Goal: Task Accomplishment & Management: Use online tool/utility

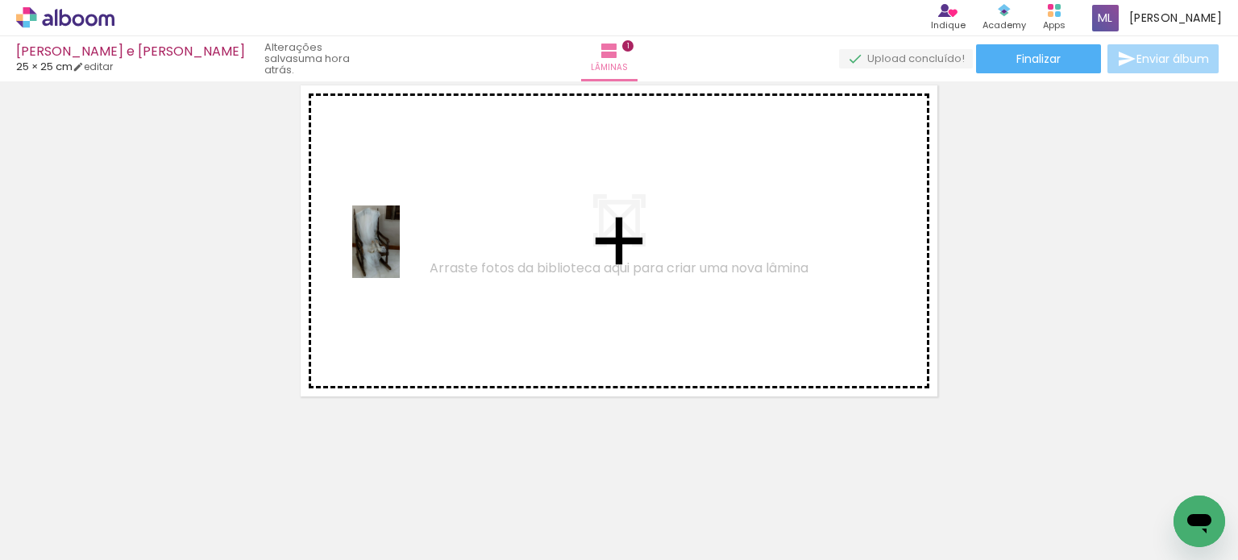
drag, startPoint x: 255, startPoint y: 530, endPoint x: 400, endPoint y: 254, distance: 312.1
click at [400, 254] on quentale-workspace at bounding box center [619, 280] width 1238 height 560
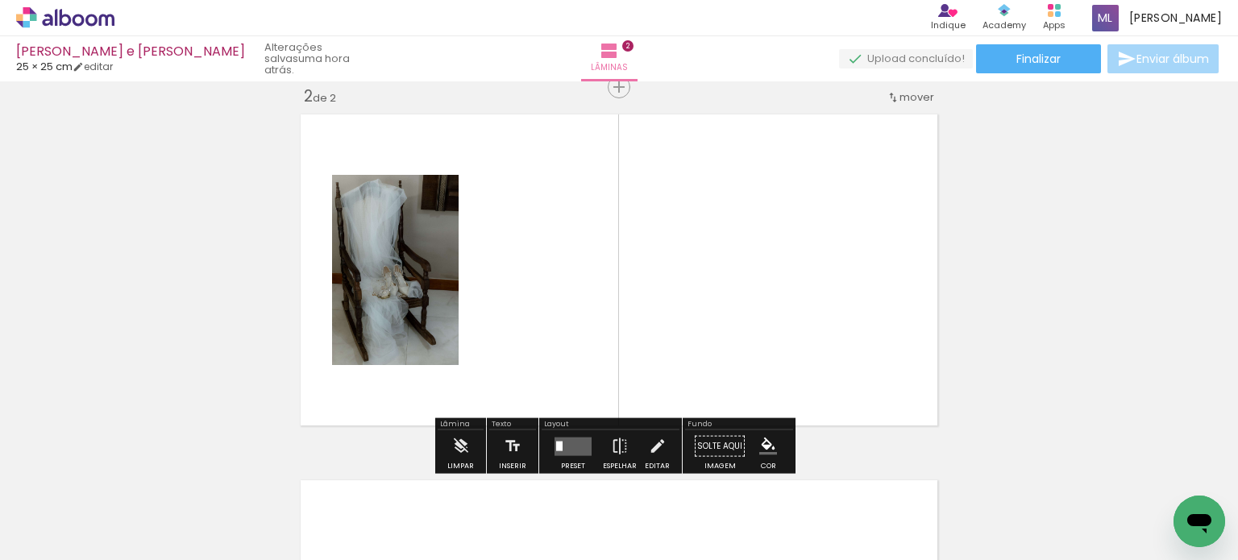
scroll to position [386, 0]
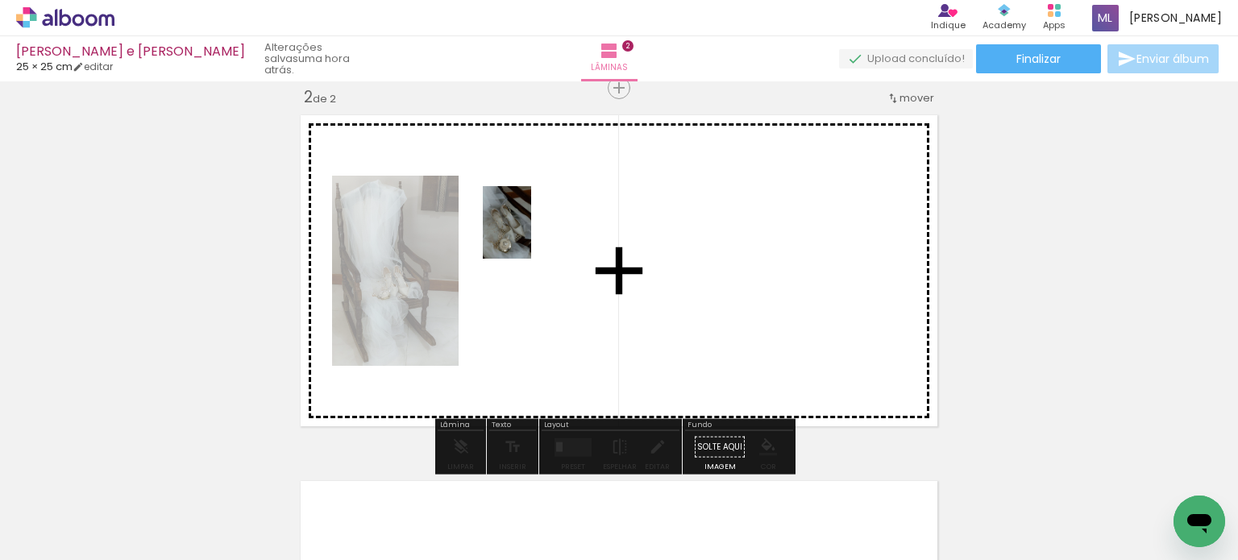
drag, startPoint x: 331, startPoint y: 527, endPoint x: 522, endPoint y: 213, distance: 367.7
click at [522, 213] on quentale-workspace at bounding box center [619, 280] width 1238 height 560
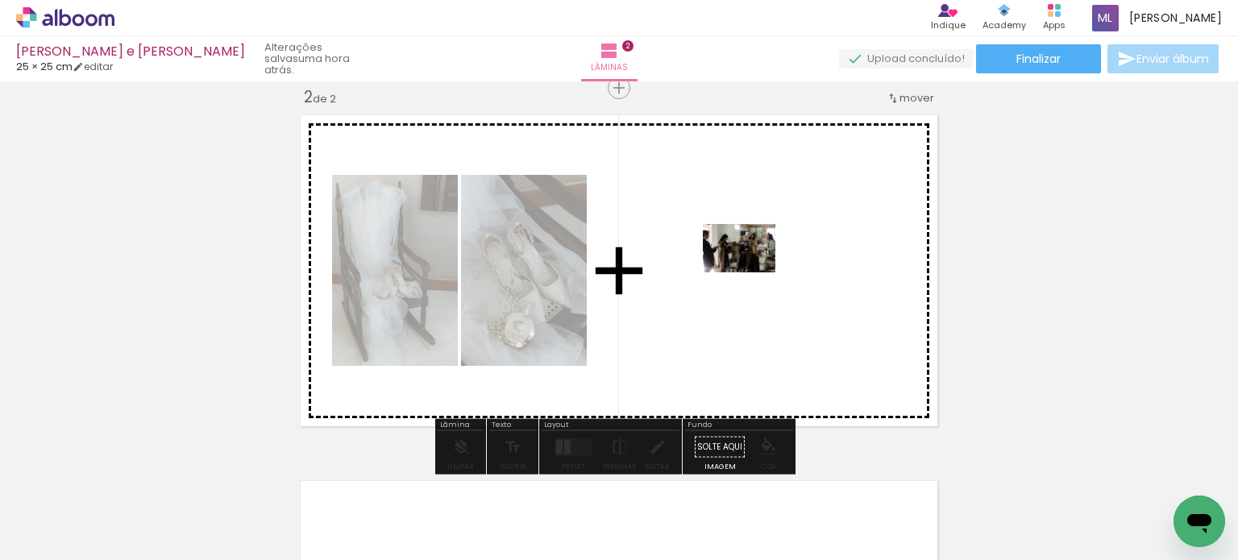
drag, startPoint x: 793, startPoint y: 500, endPoint x: 751, endPoint y: 249, distance: 254.1
click at [751, 249] on quentale-workspace at bounding box center [619, 280] width 1238 height 560
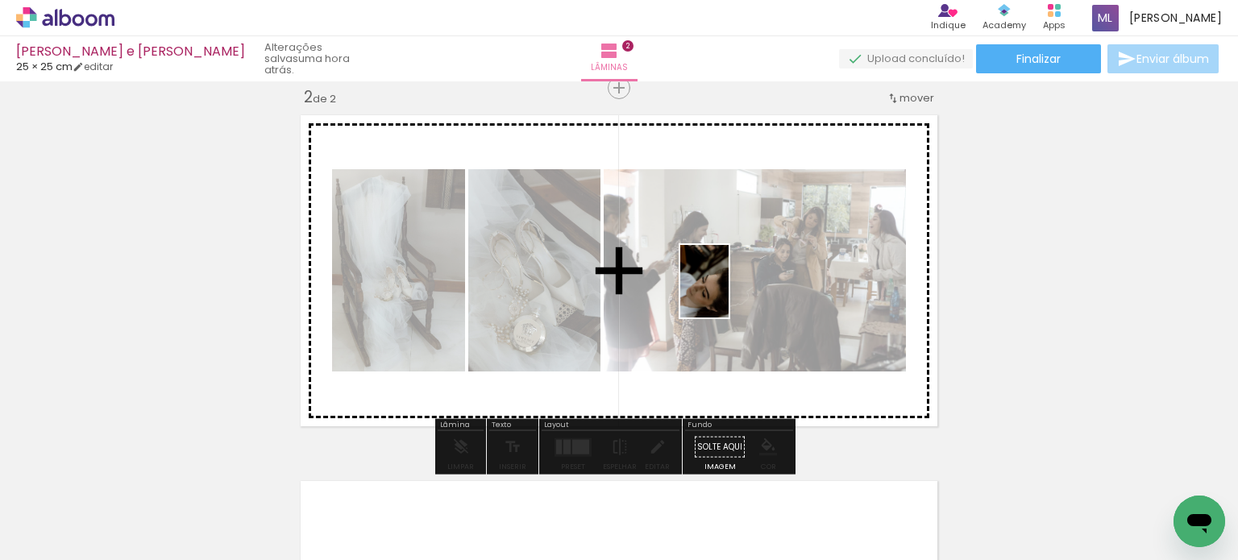
drag, startPoint x: 661, startPoint y: 454, endPoint x: 734, endPoint y: 210, distance: 254.9
click at [735, 214] on quentale-workspace at bounding box center [619, 280] width 1238 height 560
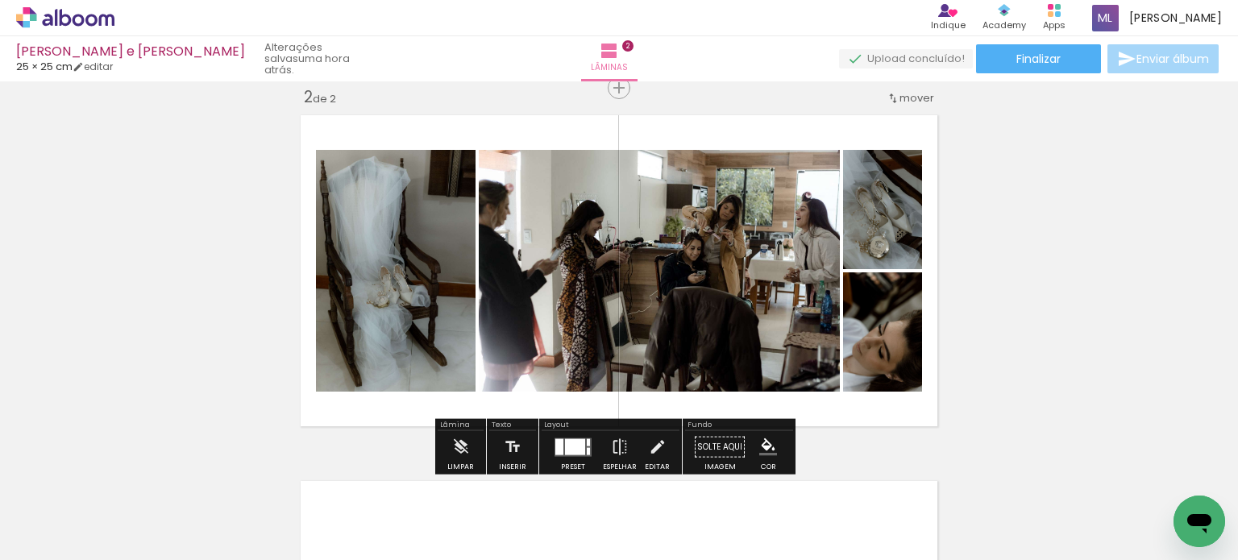
click at [315, 471] on iron-icon at bounding box center [306, 473] width 17 height 17
click at [298, 475] on iron-icon at bounding box center [306, 473] width 17 height 17
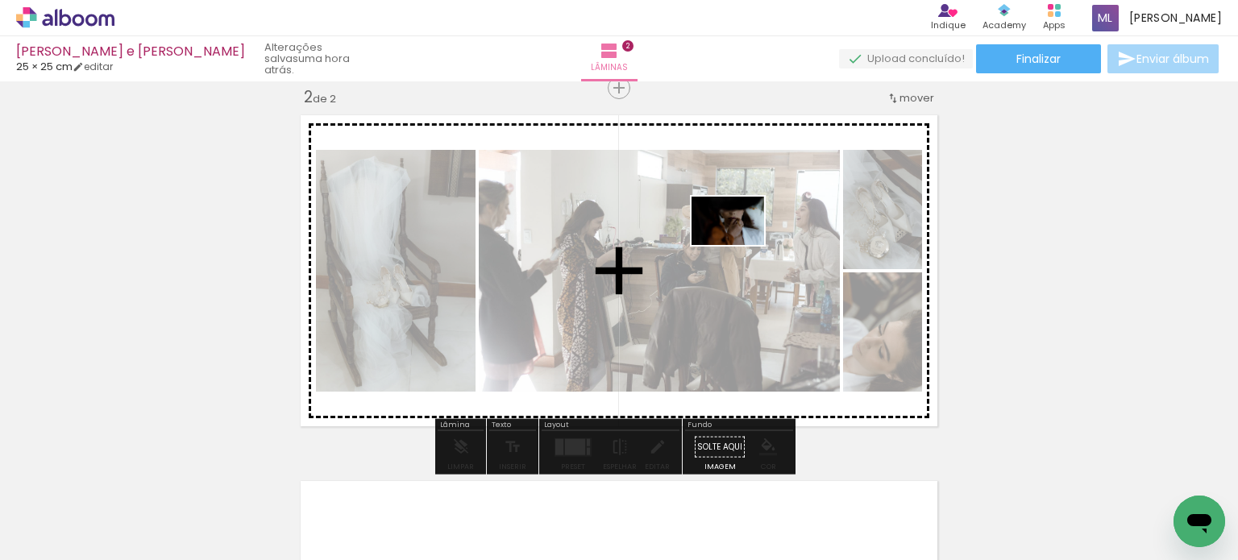
drag, startPoint x: 525, startPoint y: 508, endPoint x: 767, endPoint y: 222, distance: 374.5
click at [767, 222] on quentale-workspace at bounding box center [619, 280] width 1238 height 560
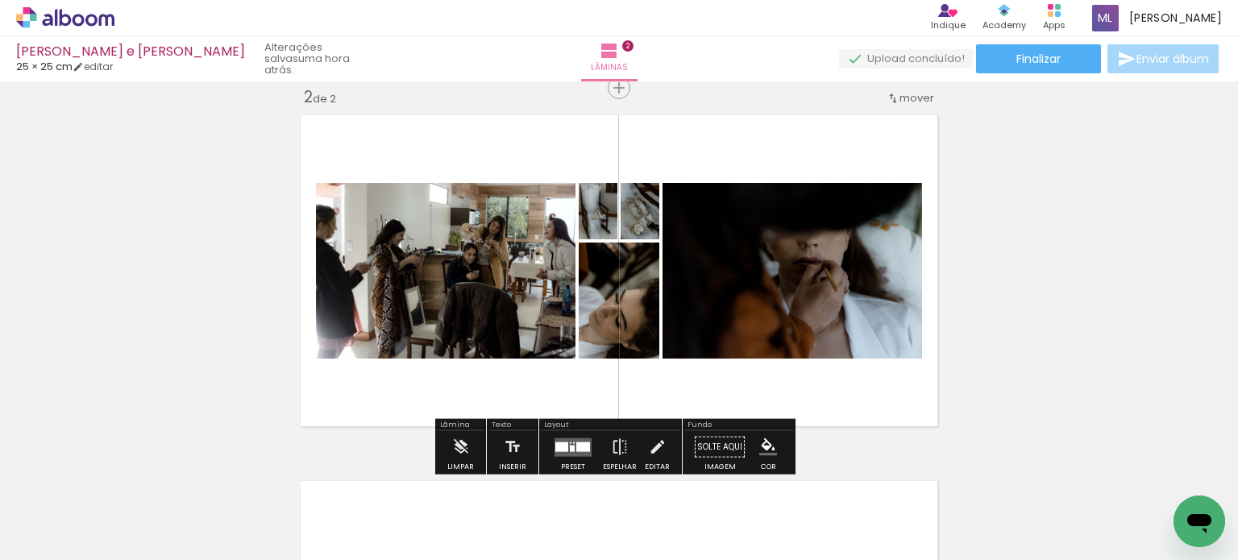
click at [315, 477] on iron-icon at bounding box center [306, 473] width 17 height 17
click at [564, 441] on quentale-layouter at bounding box center [572, 447] width 37 height 19
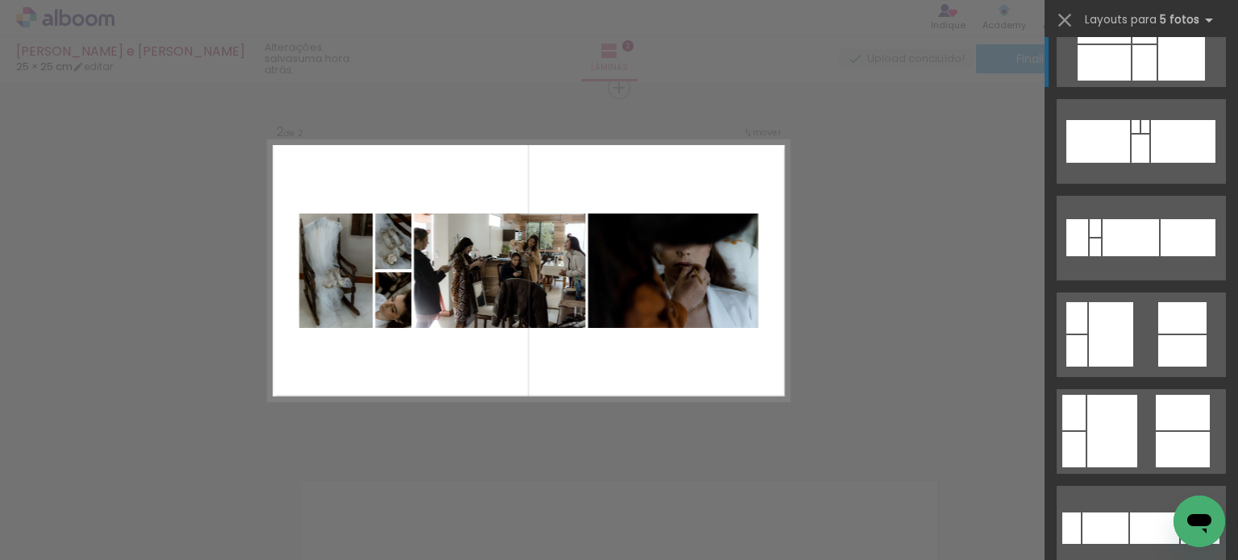
scroll to position [725, 0]
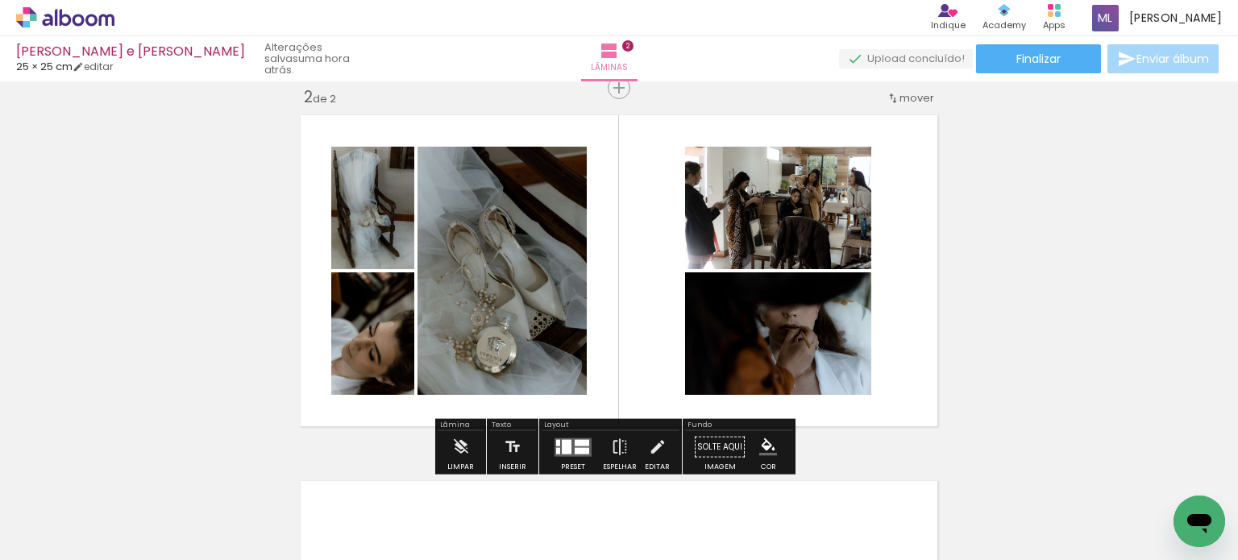
click at [902, 253] on quentale-layouter at bounding box center [618, 271] width 651 height 326
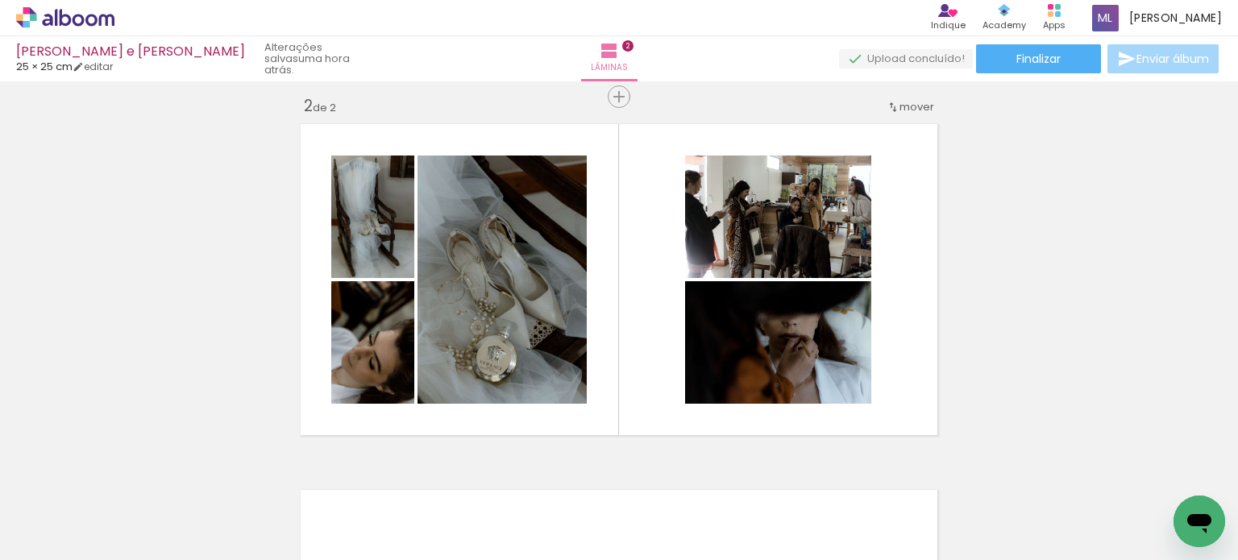
scroll to position [379, 0]
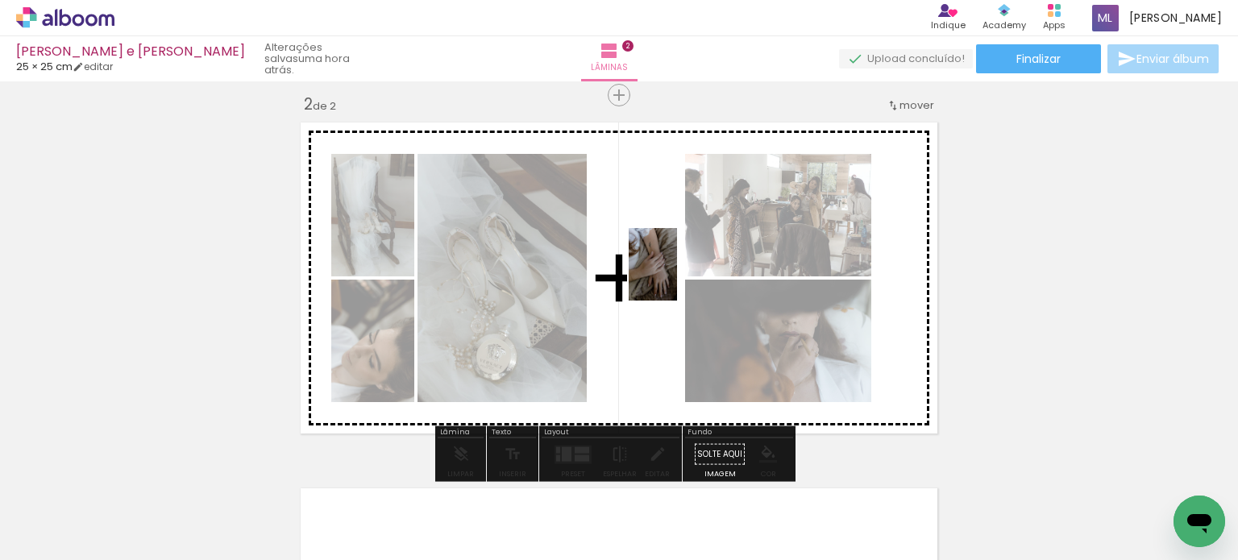
drag, startPoint x: 982, startPoint y: 511, endPoint x: 669, endPoint y: 258, distance: 402.8
click at [669, 259] on quentale-workspace at bounding box center [619, 280] width 1238 height 560
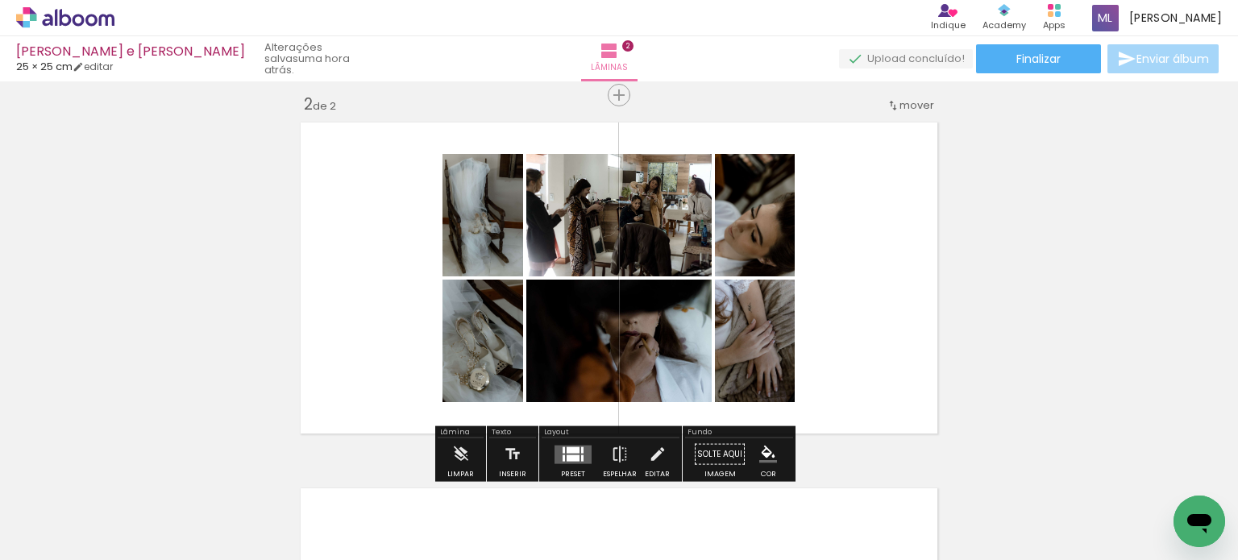
click at [558, 448] on quentale-layouter at bounding box center [572, 454] width 37 height 19
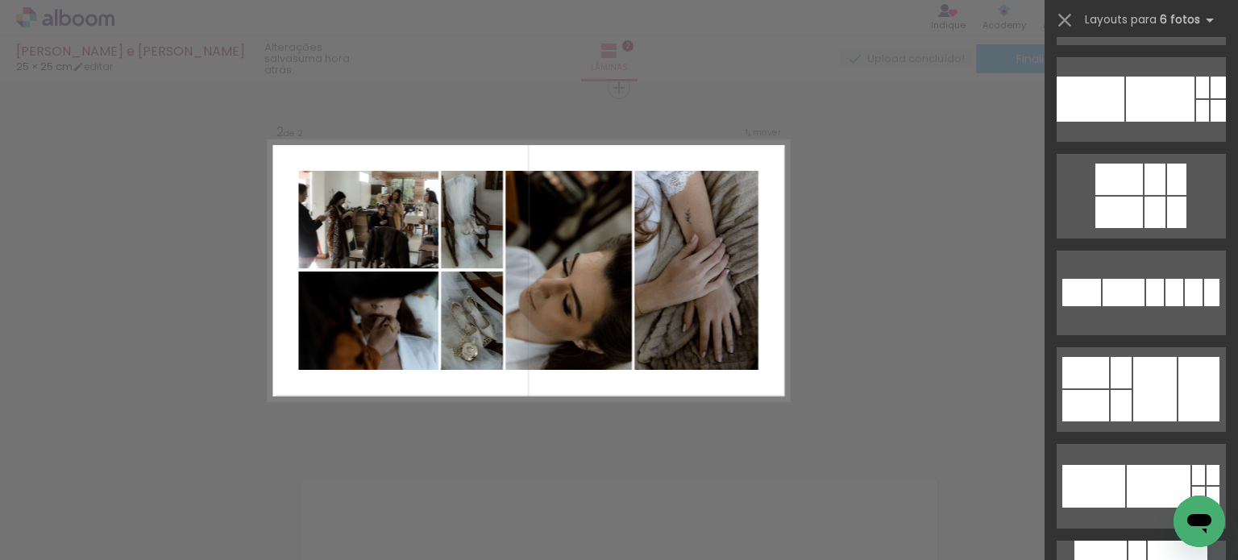
scroll to position [322, 0]
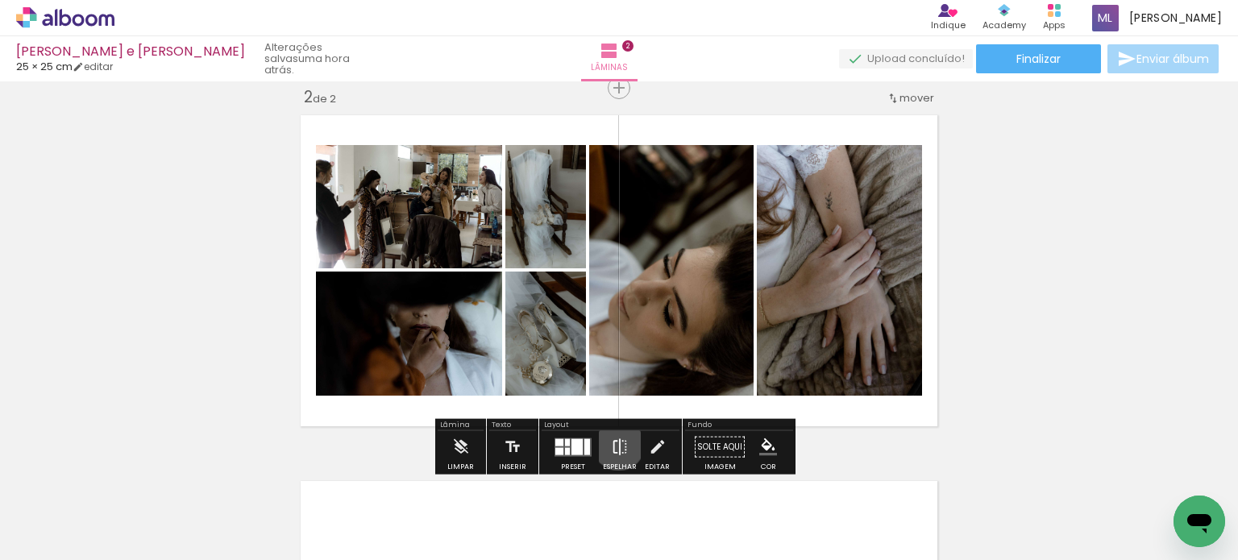
click at [615, 444] on iron-icon at bounding box center [620, 447] width 18 height 32
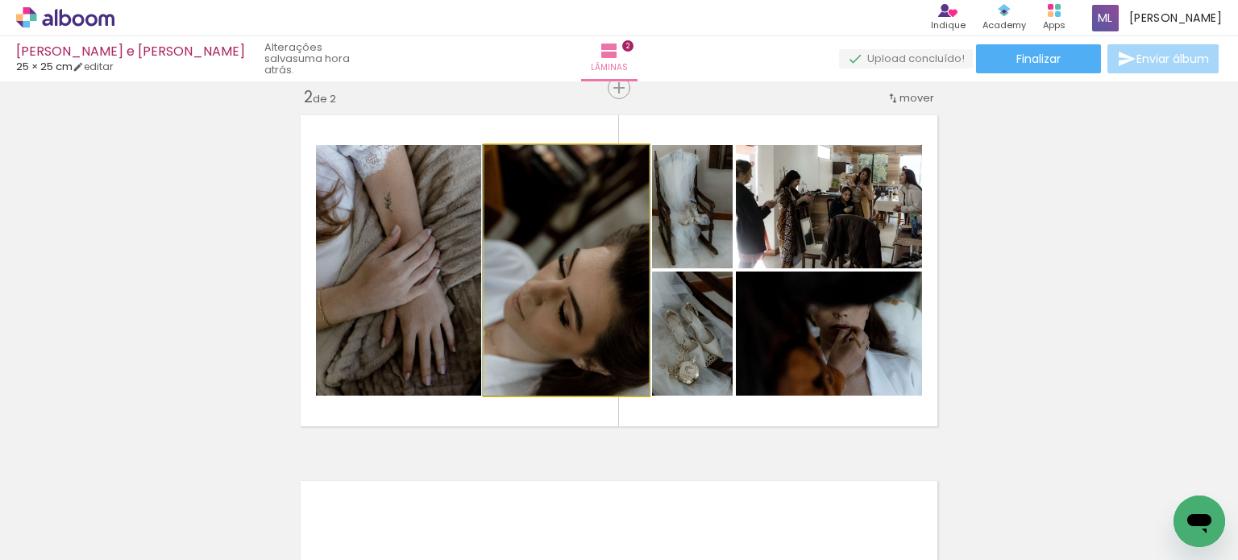
click at [587, 334] on quentale-photo at bounding box center [566, 270] width 164 height 251
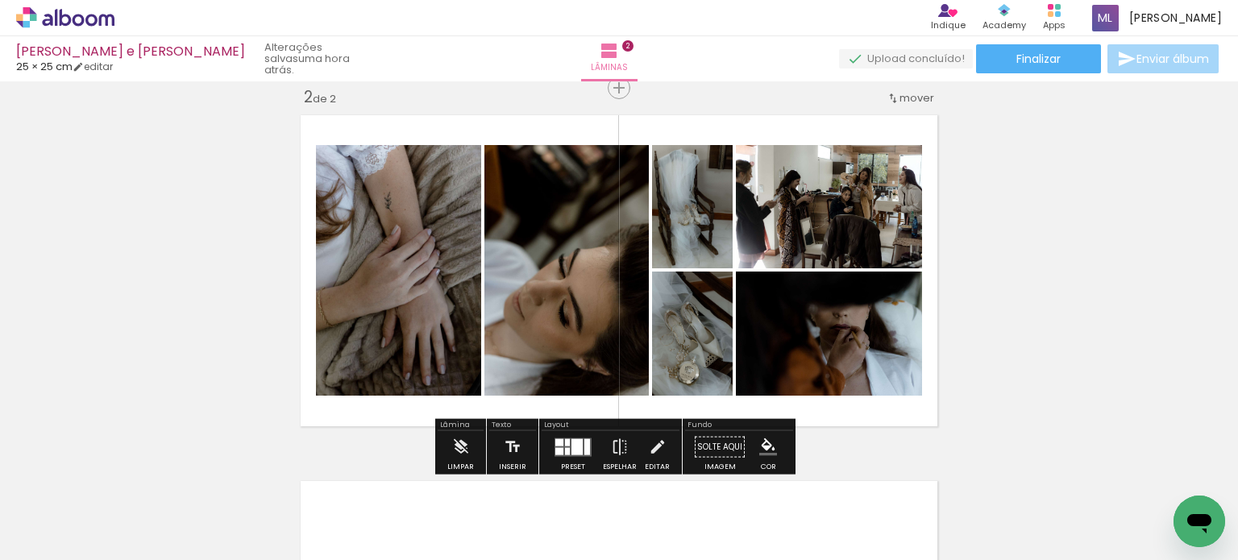
click at [1117, 292] on div "Inserir lâmina 1 de 2 Inserir lâmina 2 de 2" at bounding box center [619, 250] width 1238 height 1098
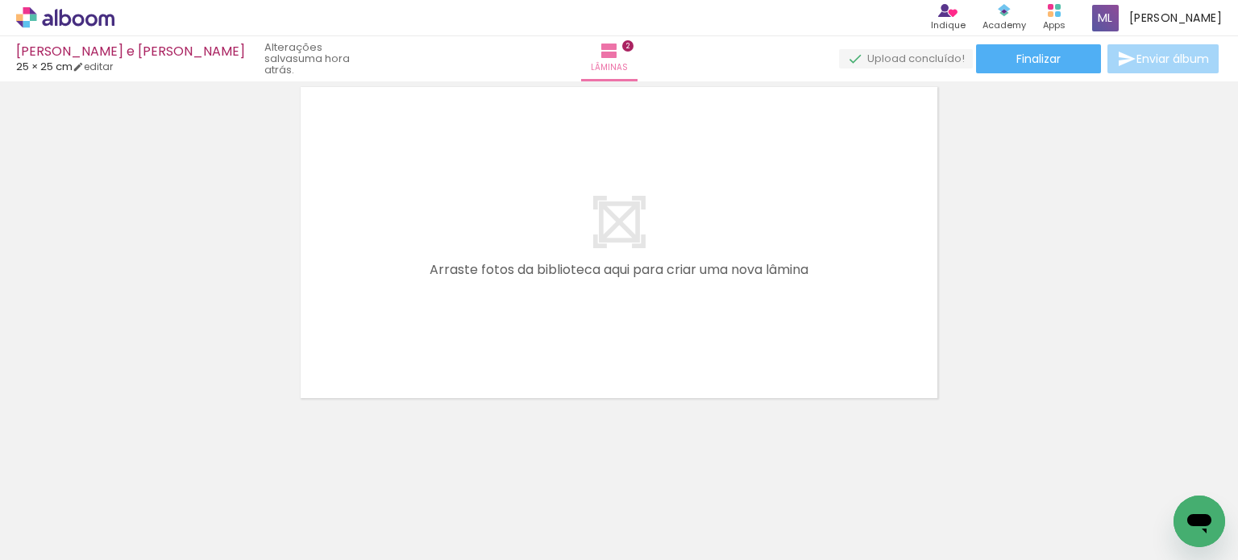
scroll to position [782, 0]
click at [315, 471] on iron-icon at bounding box center [306, 473] width 17 height 17
click at [315, 474] on iron-icon at bounding box center [306, 473] width 17 height 17
click at [315, 476] on iron-icon at bounding box center [306, 473] width 17 height 17
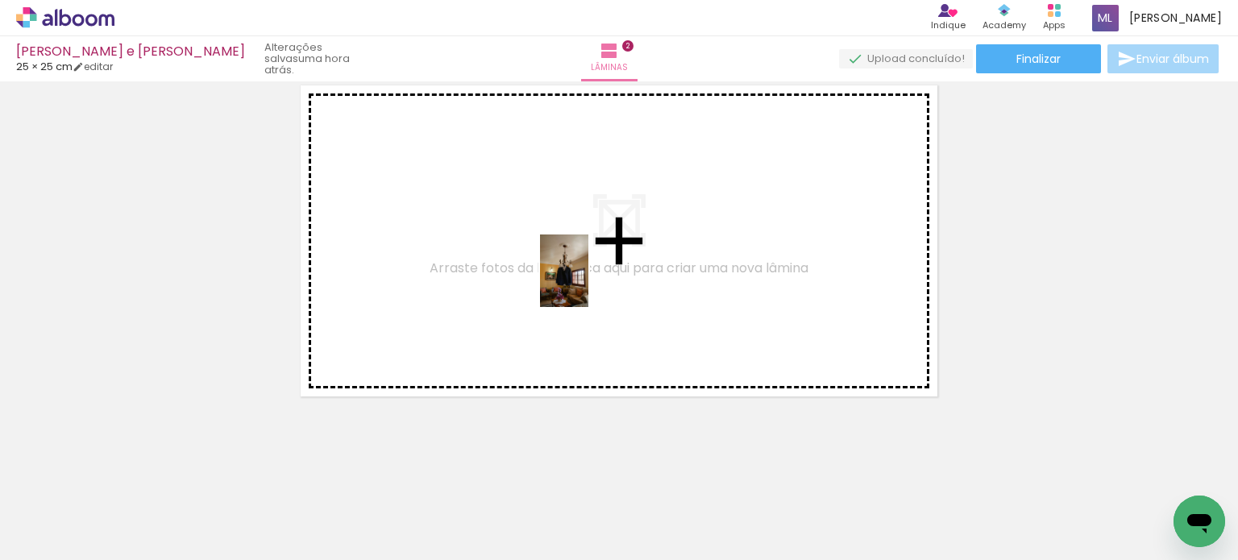
drag, startPoint x: 899, startPoint y: 521, endPoint x: 1020, endPoint y: 344, distance: 214.6
click at [599, 271] on quentale-workspace at bounding box center [619, 280] width 1238 height 560
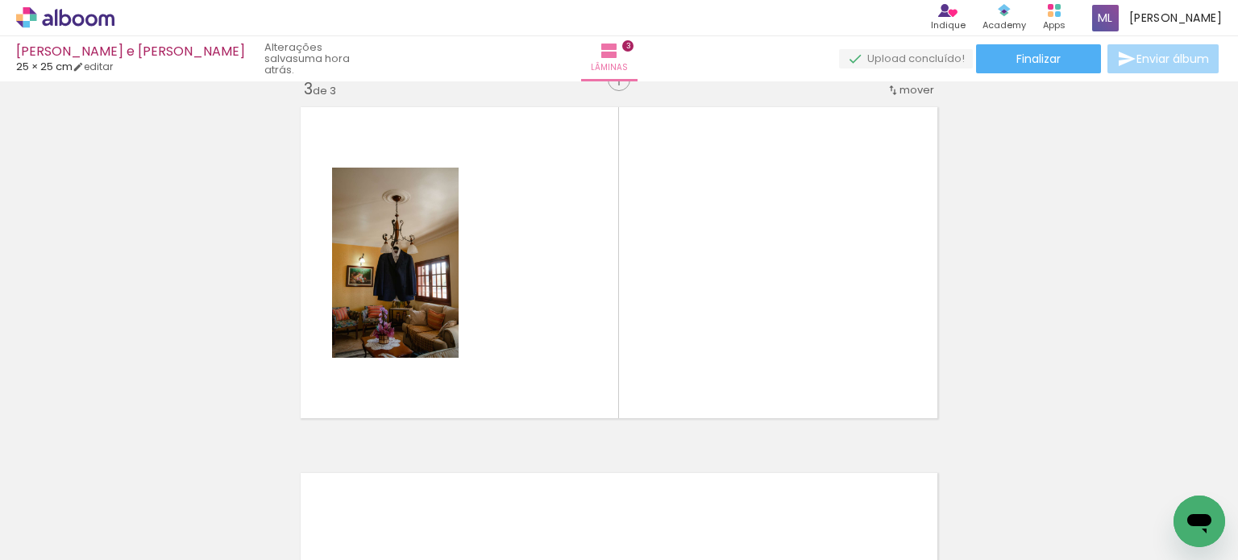
scroll to position [752, 0]
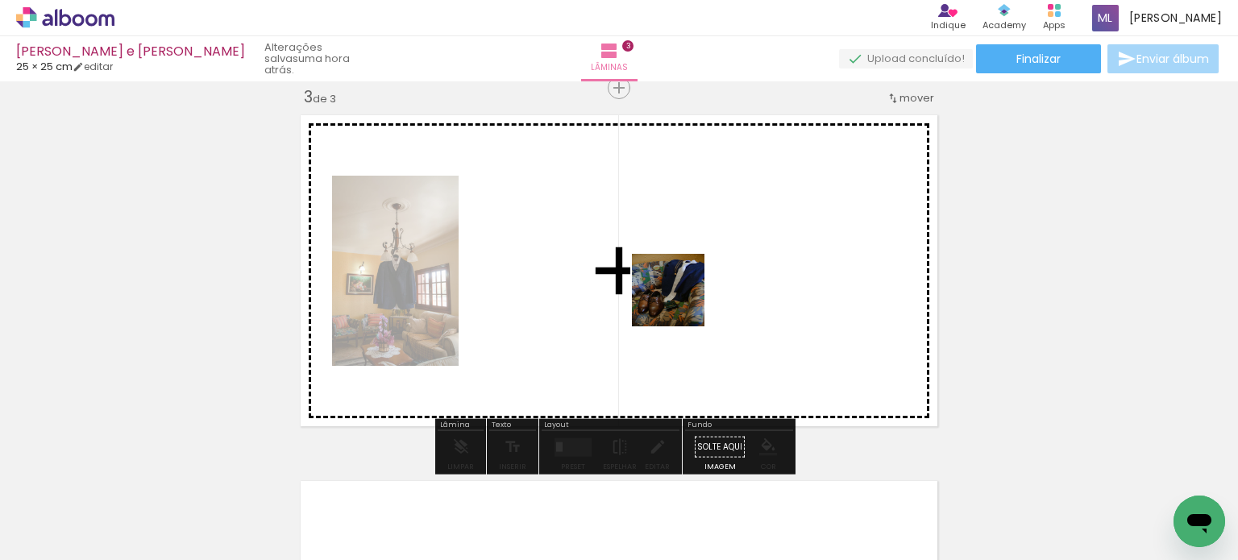
drag, startPoint x: 1074, startPoint y: 518, endPoint x: 613, endPoint y: 267, distance: 525.0
click at [604, 255] on quentale-workspace at bounding box center [619, 280] width 1238 height 560
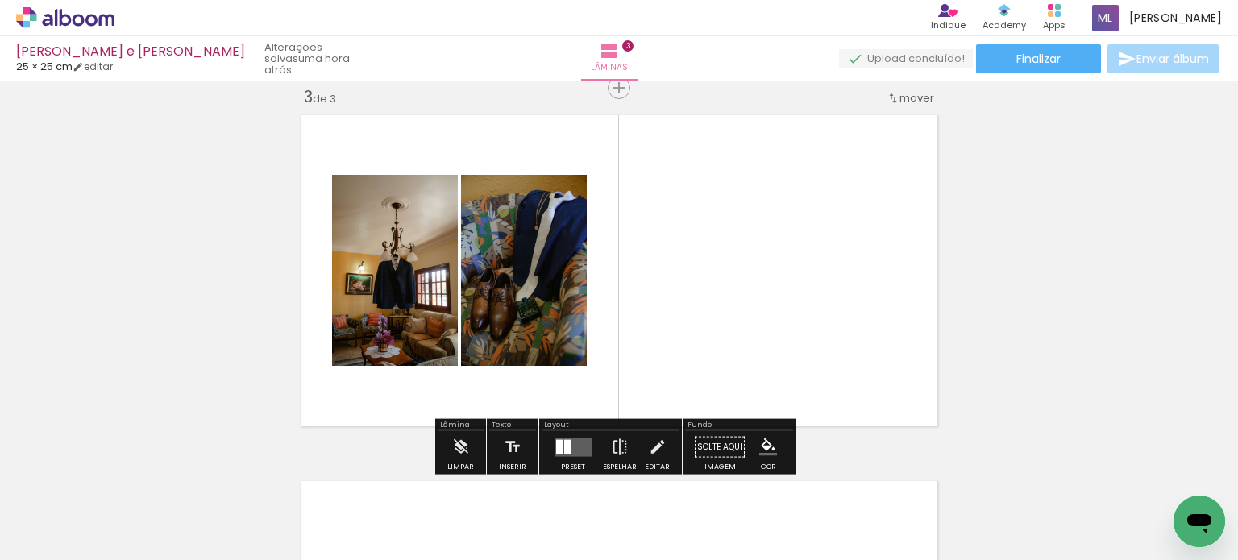
click at [315, 469] on iron-icon at bounding box center [306, 473] width 17 height 17
click at [315, 471] on iron-icon at bounding box center [306, 473] width 17 height 17
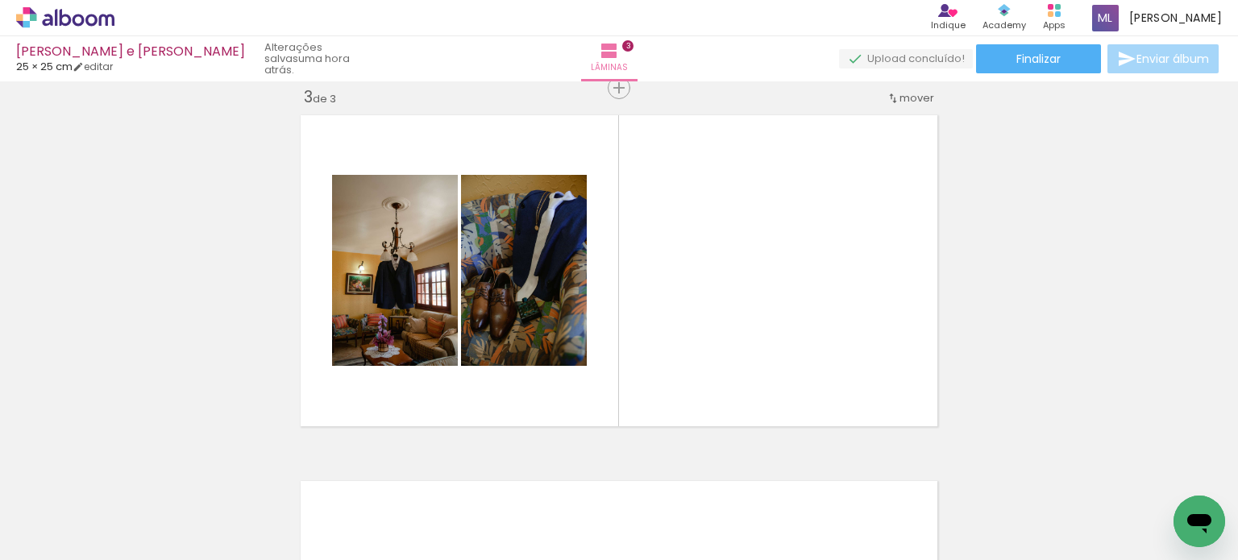
click at [315, 474] on iron-icon at bounding box center [306, 473] width 17 height 17
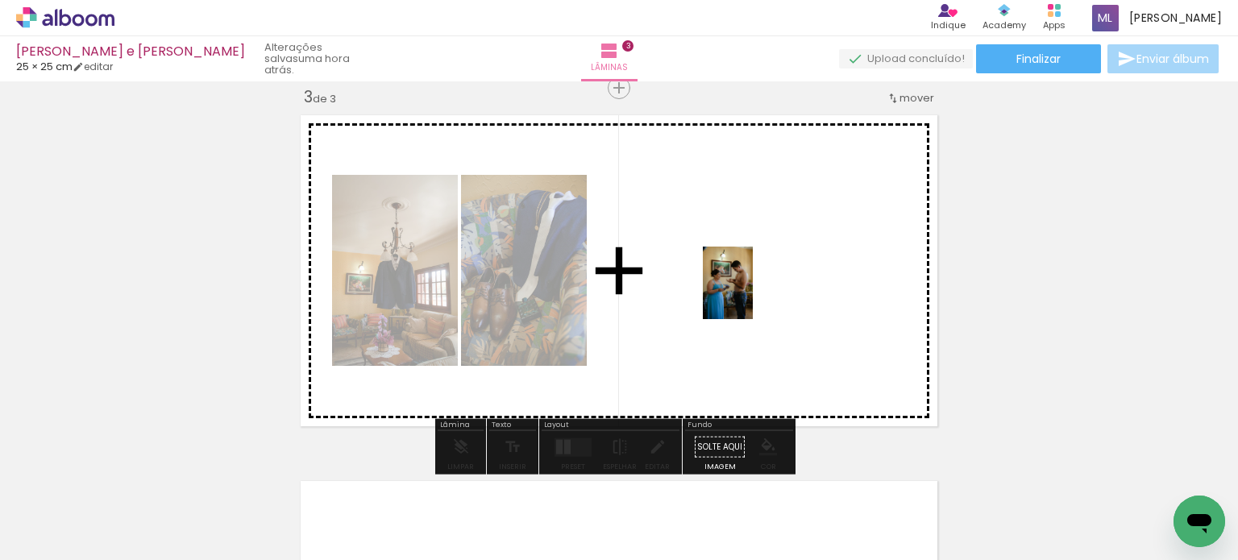
drag, startPoint x: 994, startPoint y: 528, endPoint x: 711, endPoint y: 252, distance: 394.9
click at [711, 252] on quentale-workspace at bounding box center [619, 280] width 1238 height 560
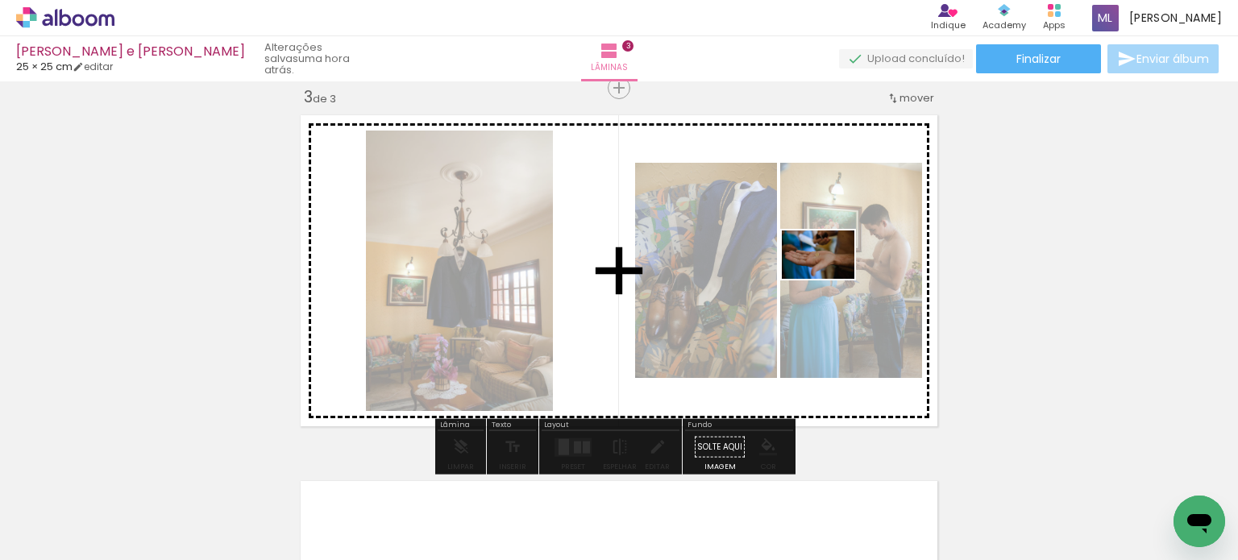
drag, startPoint x: 1081, startPoint y: 518, endPoint x: 825, endPoint y: 254, distance: 367.5
click at [824, 268] on quentale-workspace at bounding box center [619, 280] width 1238 height 560
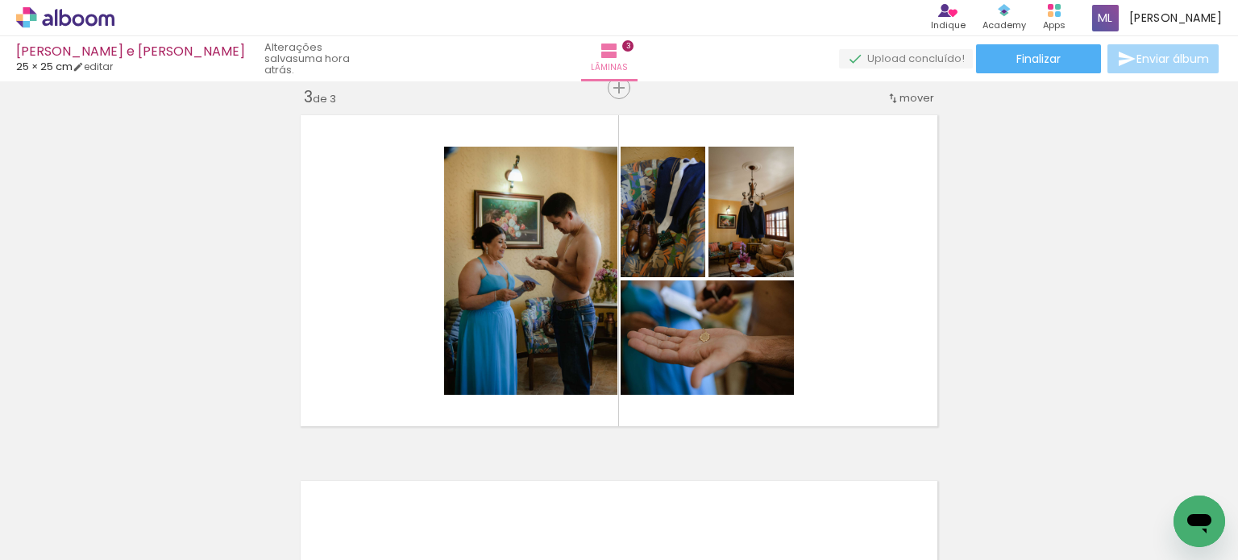
scroll to position [0, 633]
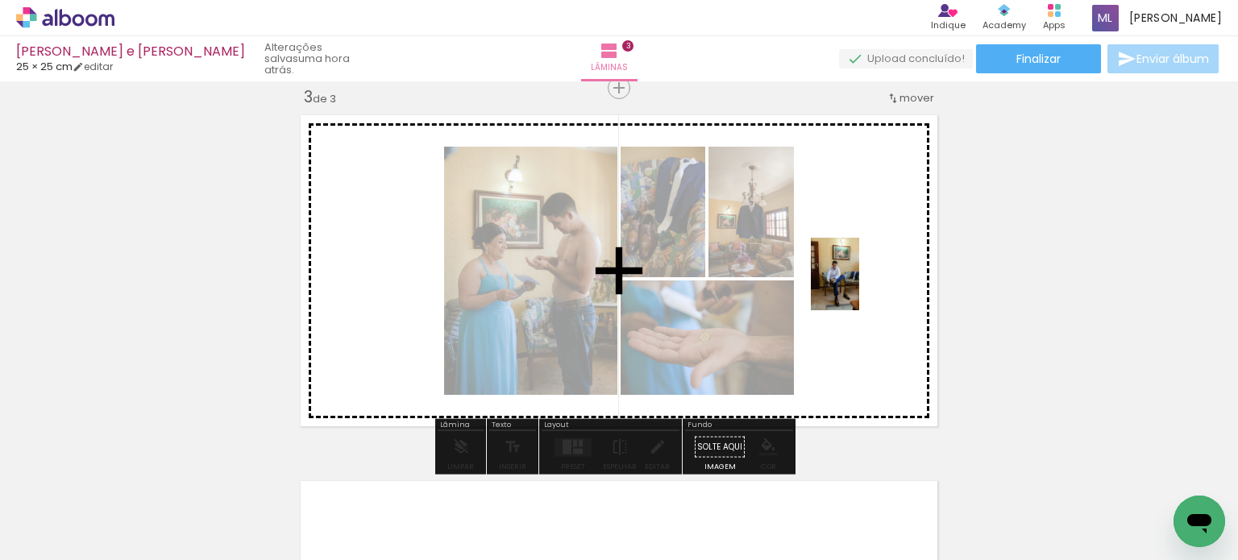
drag, startPoint x: 701, startPoint y: 453, endPoint x: 853, endPoint y: 265, distance: 241.7
click at [854, 267] on quentale-workspace at bounding box center [619, 280] width 1238 height 560
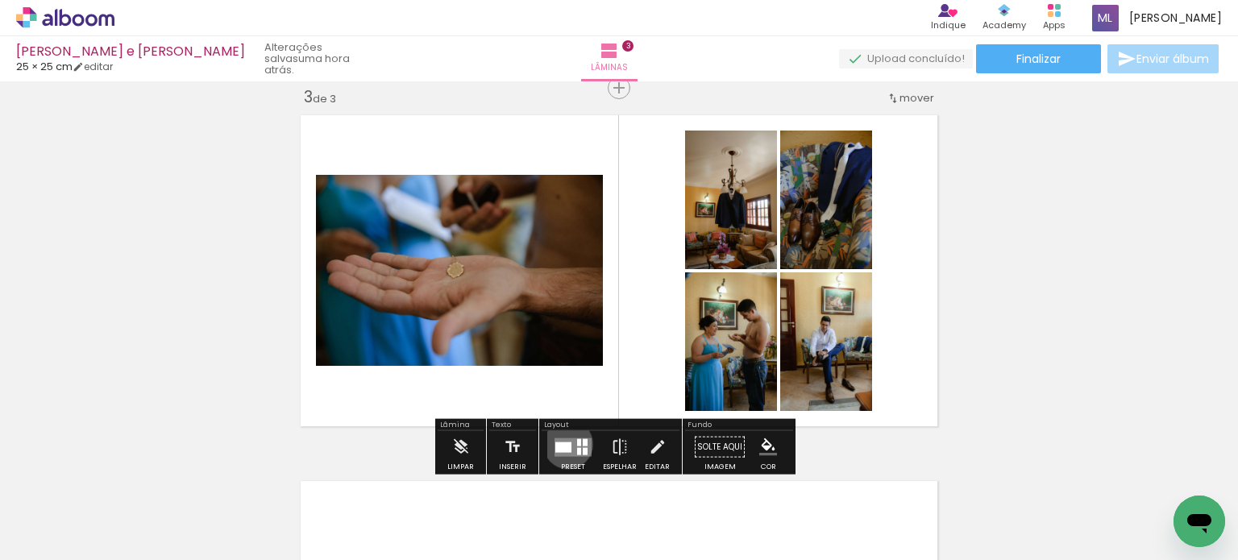
click at [564, 443] on div at bounding box center [563, 447] width 16 height 10
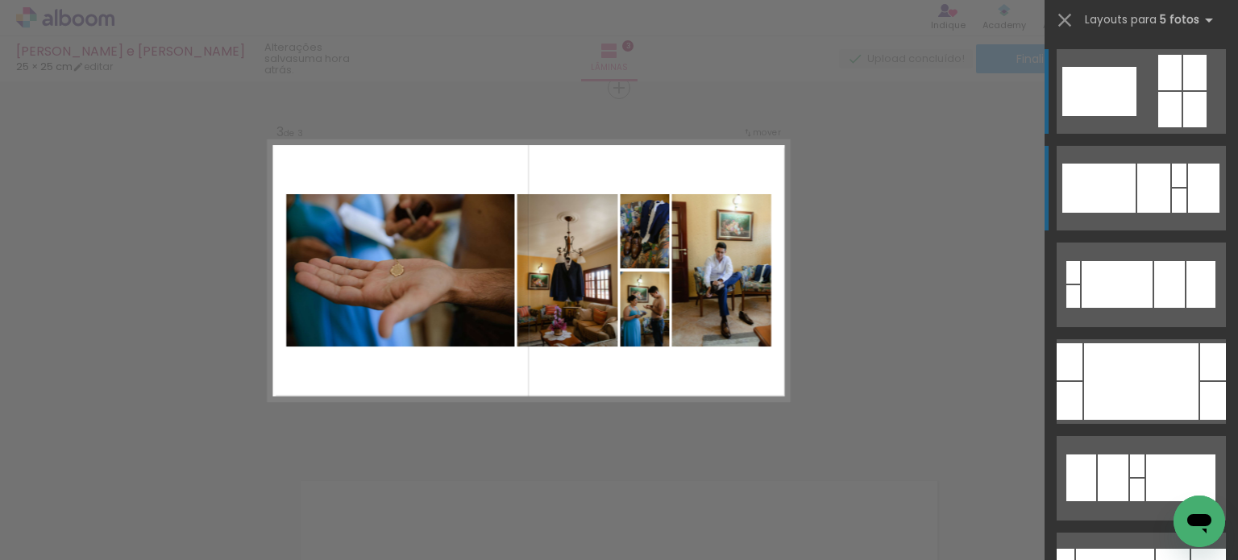
click at [1172, 189] on div at bounding box center [1179, 201] width 15 height 24
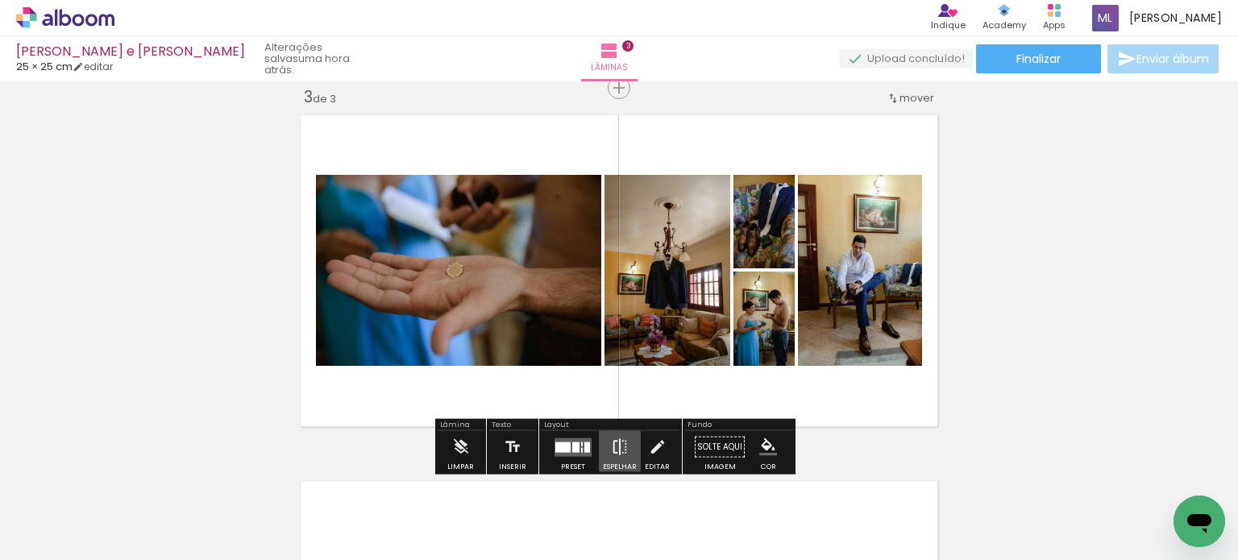
click at [611, 447] on iron-icon at bounding box center [620, 447] width 18 height 32
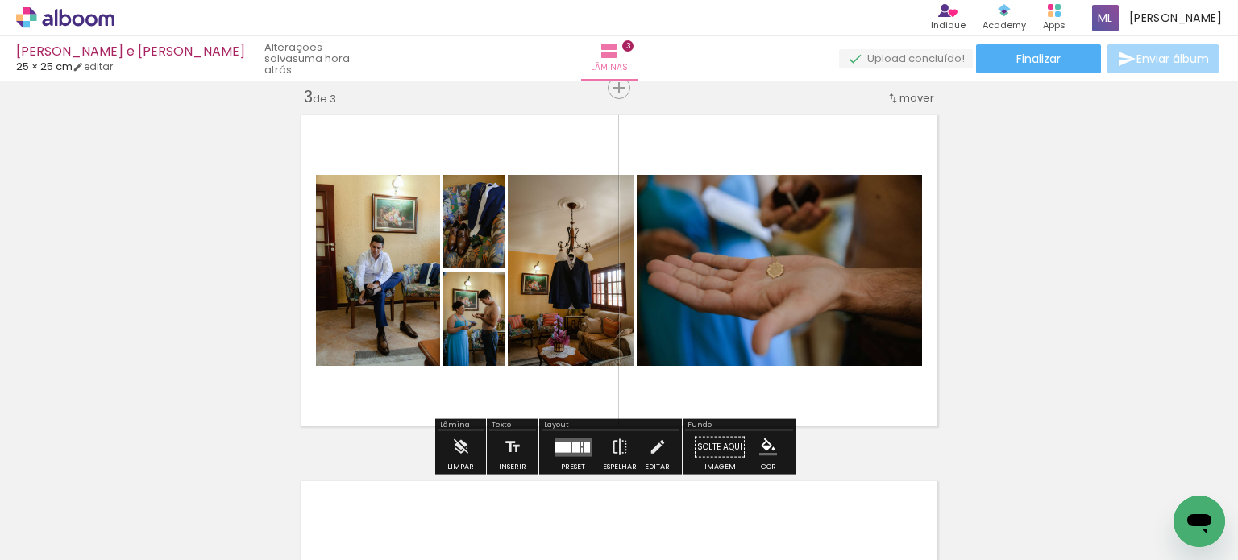
click at [572, 443] on div at bounding box center [575, 447] width 7 height 10
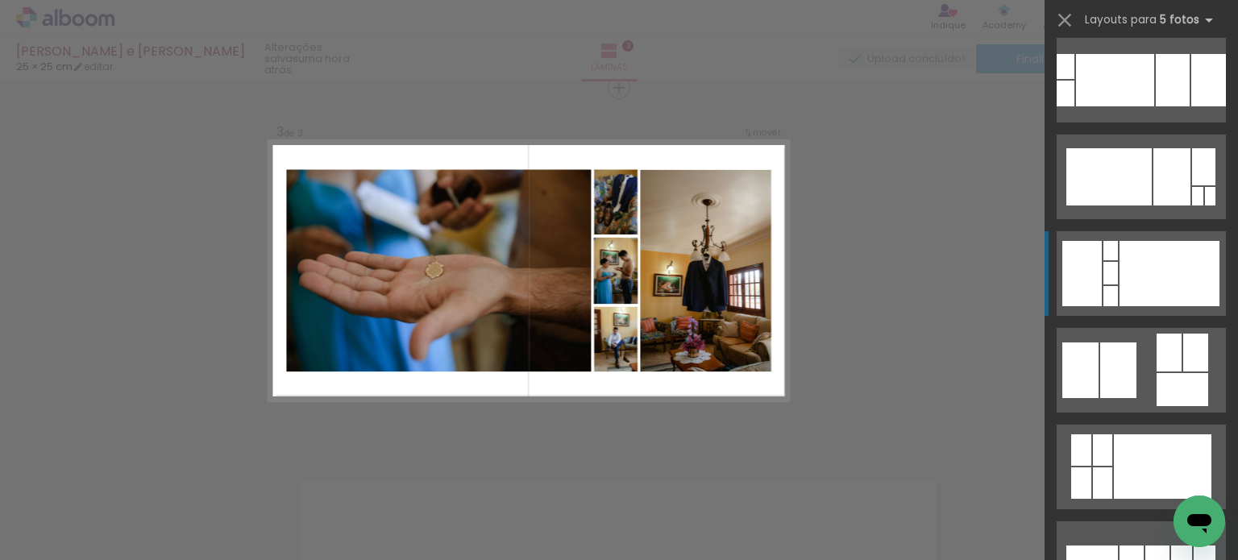
scroll to position [500, 0]
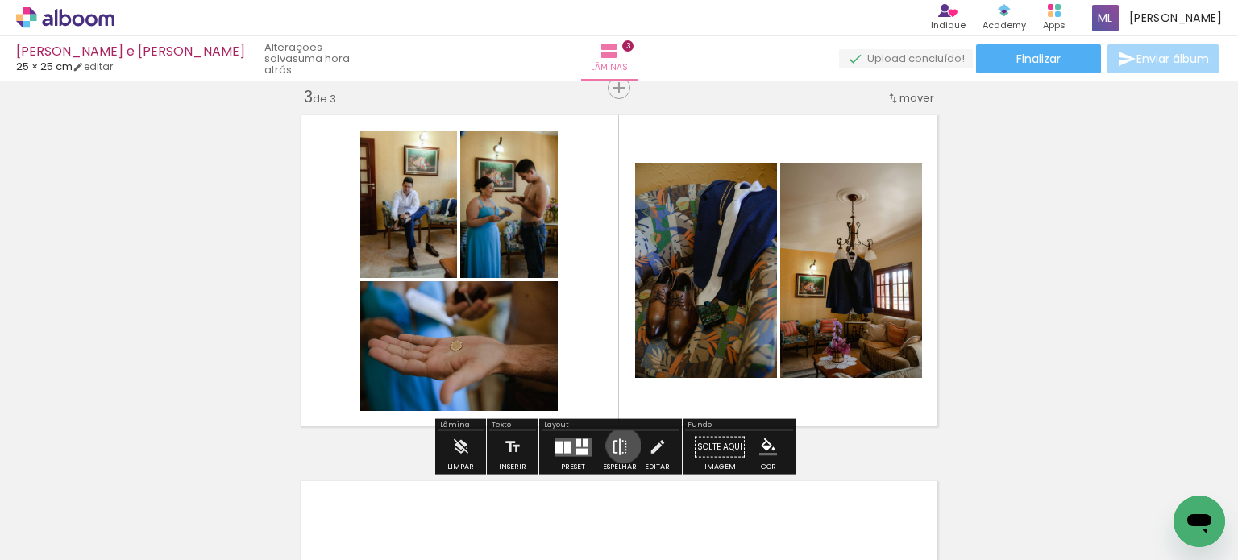
click at [620, 445] on iron-icon at bounding box center [620, 447] width 18 height 32
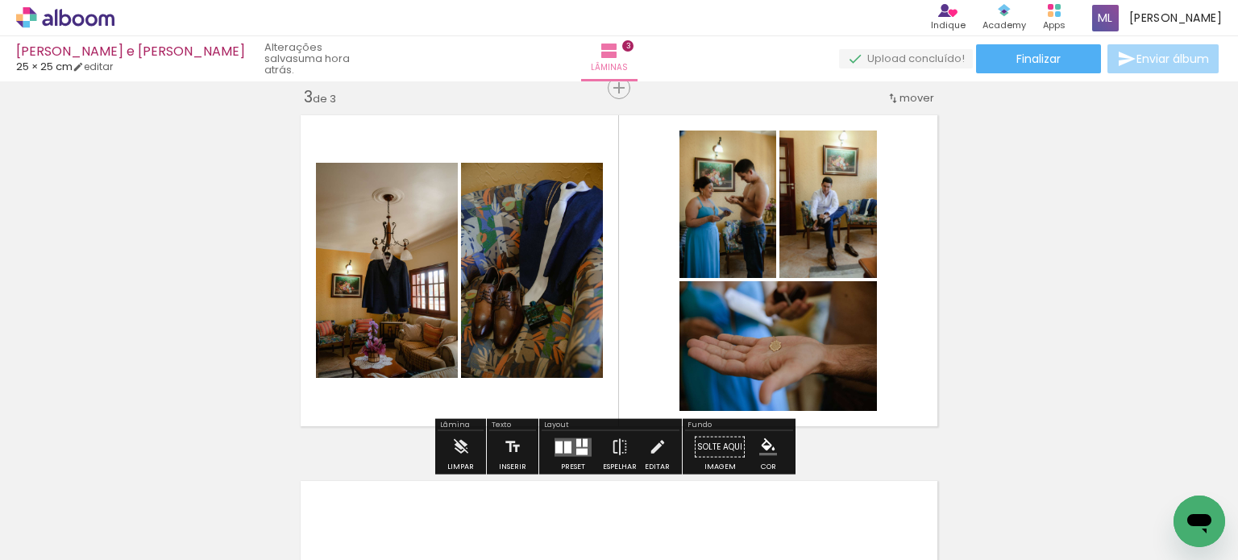
click at [1122, 232] on div "Inserir lâmina 1 de 3 Inserir lâmina 2 de 3 Inserir lâmina 3 de 3" at bounding box center [619, 67] width 1238 height 1464
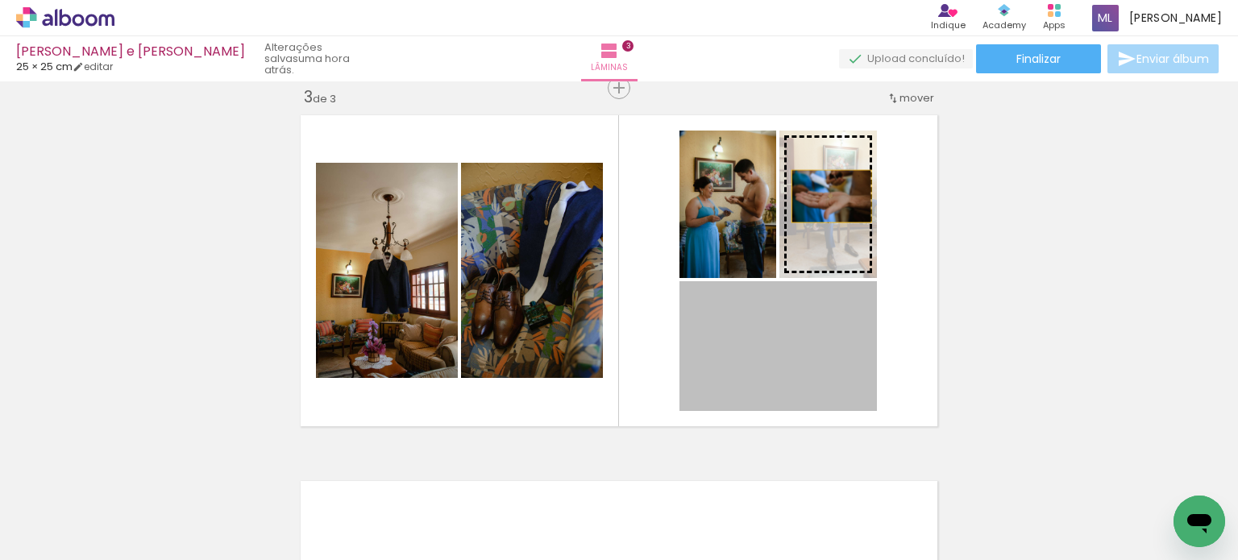
drag, startPoint x: 771, startPoint y: 363, endPoint x: 825, endPoint y: 195, distance: 176.8
click at [0, 0] on slot at bounding box center [0, 0] width 0 height 0
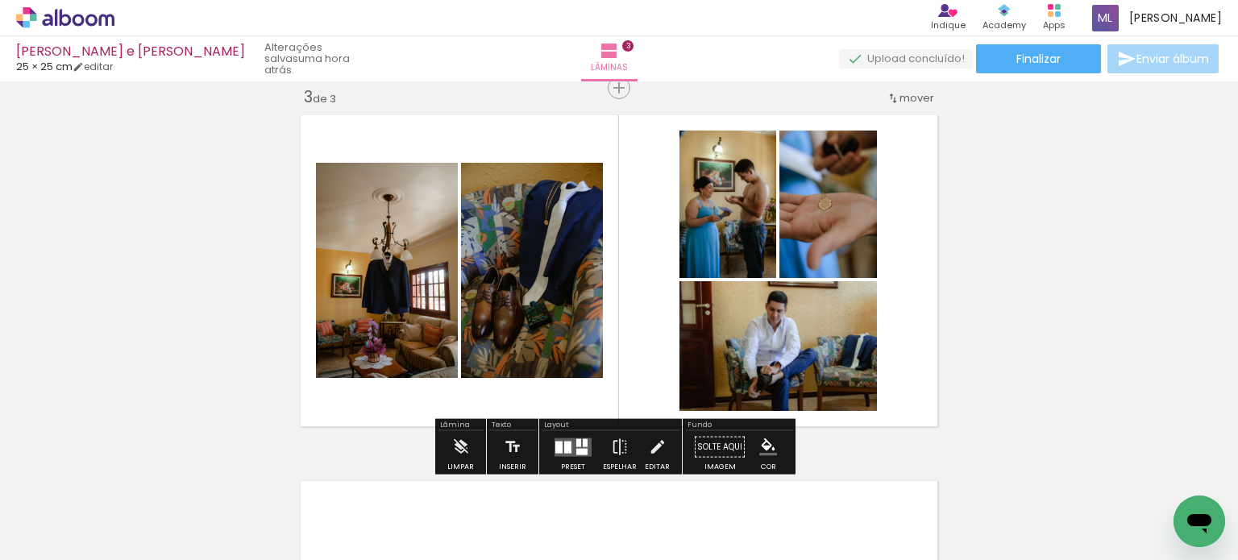
click at [1107, 344] on div "Inserir lâmina 1 de 3 Inserir lâmina 2 de 3 Inserir lâmina 3 de 3" at bounding box center [619, 67] width 1238 height 1464
click at [568, 442] on quentale-layouter at bounding box center [572, 447] width 37 height 19
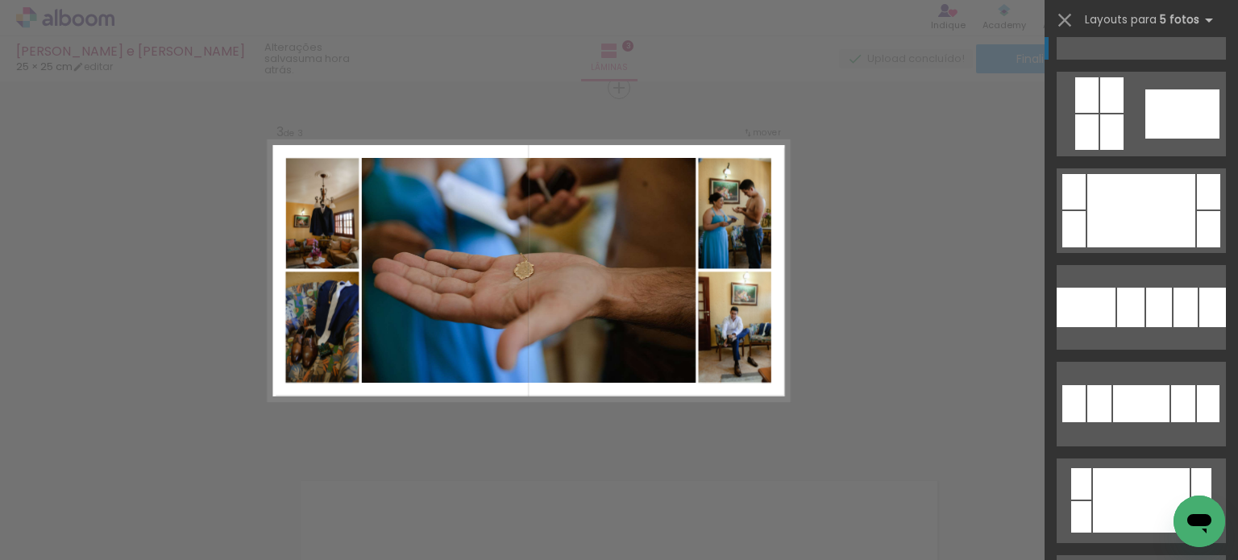
scroll to position [1257, 0]
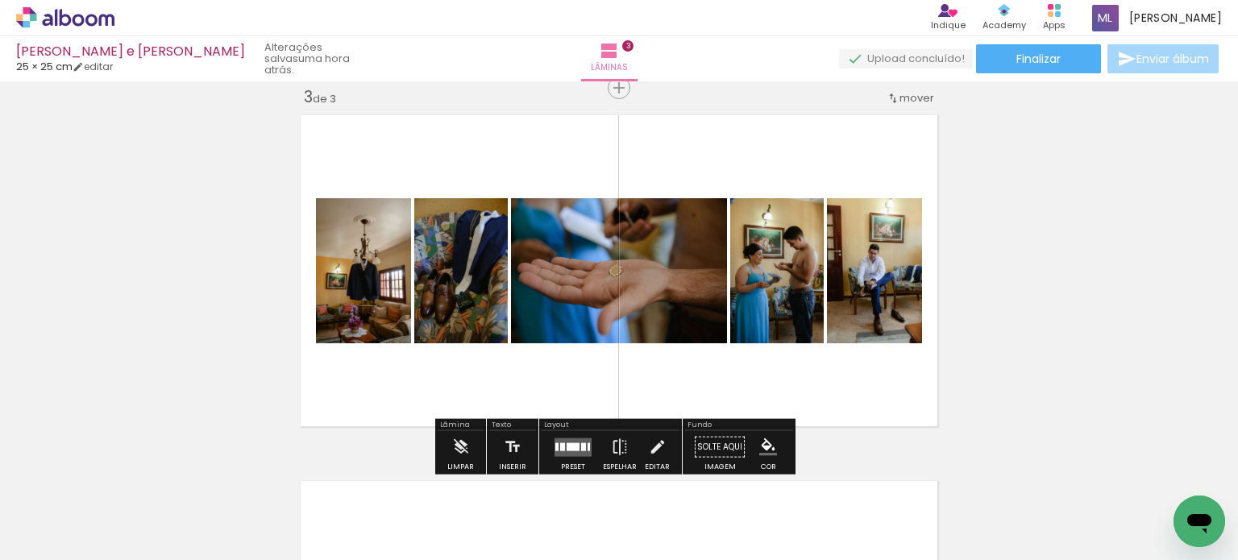
click at [1068, 198] on div "Inserir lâmina 1 de 3 Inserir lâmina 2 de 3 Inserir lâmina 3 de 3" at bounding box center [619, 67] width 1238 height 1464
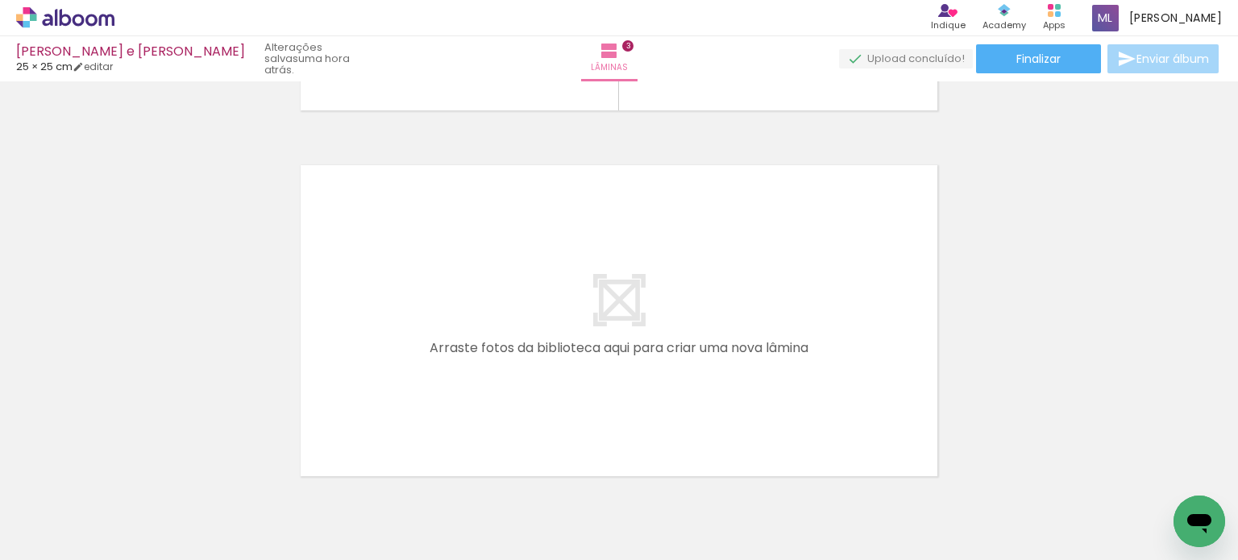
scroll to position [1074, 0]
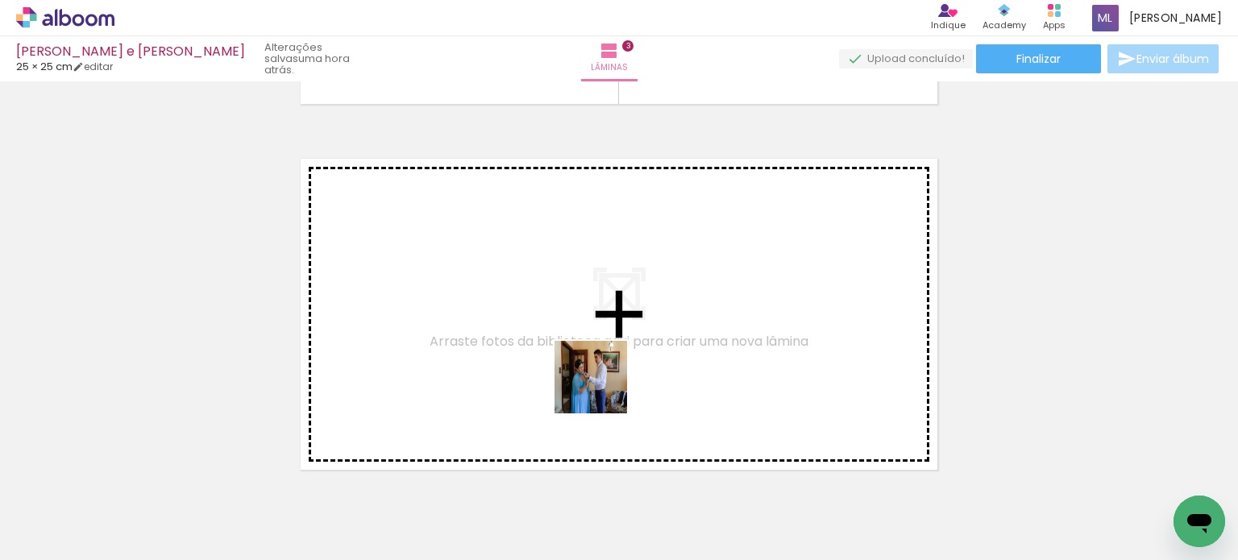
drag, startPoint x: 719, startPoint y: 511, endPoint x: 543, endPoint y: 296, distance: 277.7
click at [543, 296] on quentale-workspace at bounding box center [619, 280] width 1238 height 560
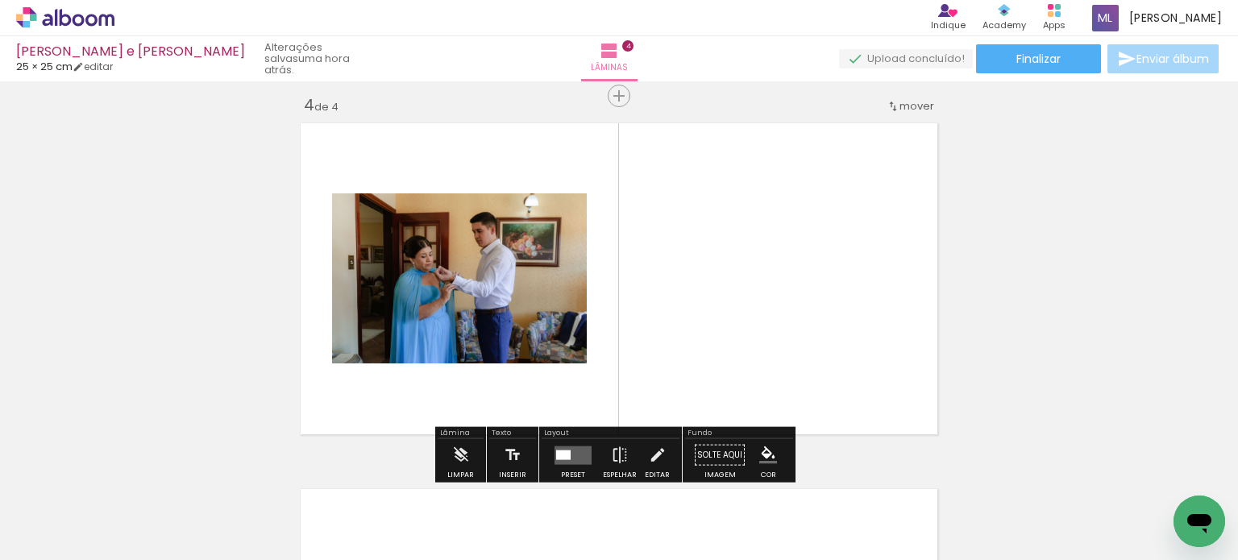
scroll to position [1118, 0]
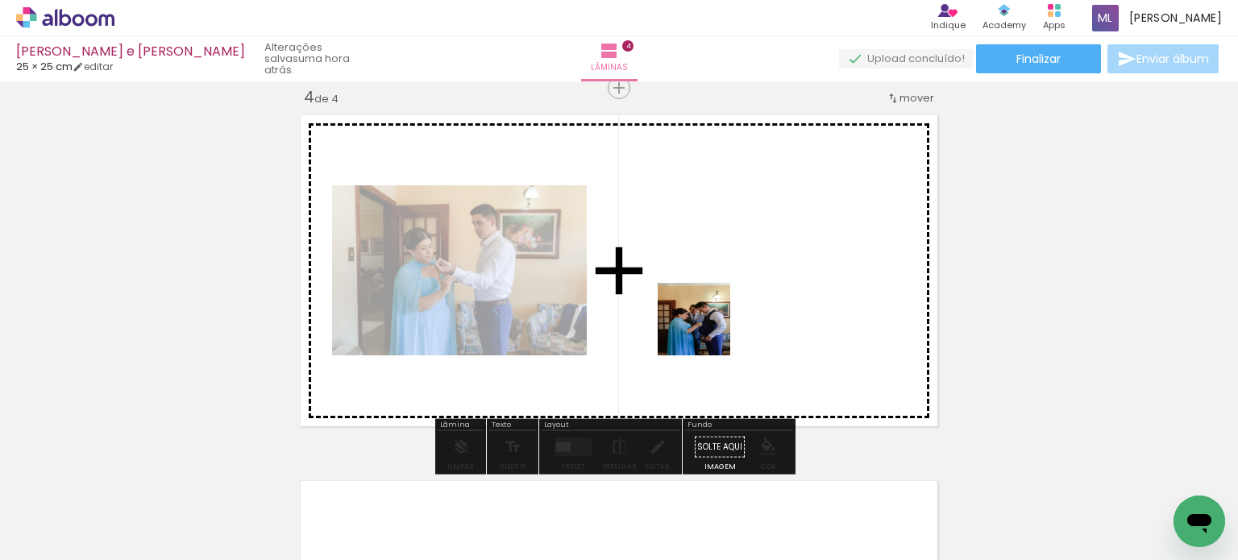
drag, startPoint x: 790, startPoint y: 507, endPoint x: 741, endPoint y: 292, distance: 219.9
click at [661, 237] on quentale-workspace at bounding box center [619, 280] width 1238 height 560
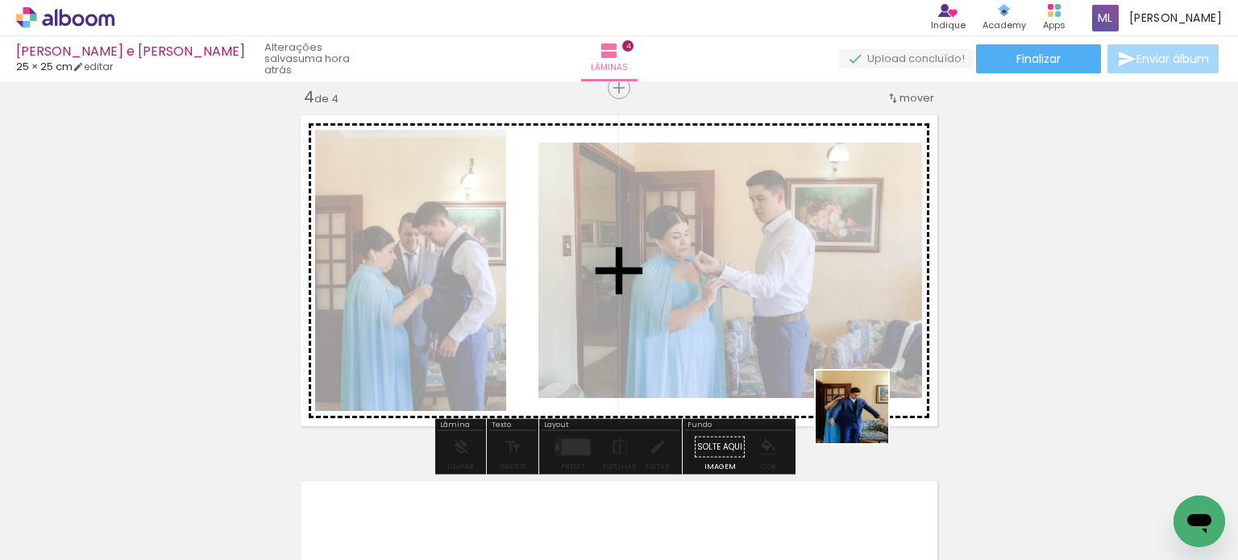
drag, startPoint x: 886, startPoint y: 521, endPoint x: 819, endPoint y: 186, distance: 342.0
click at [819, 189] on quentale-workspace at bounding box center [619, 280] width 1238 height 560
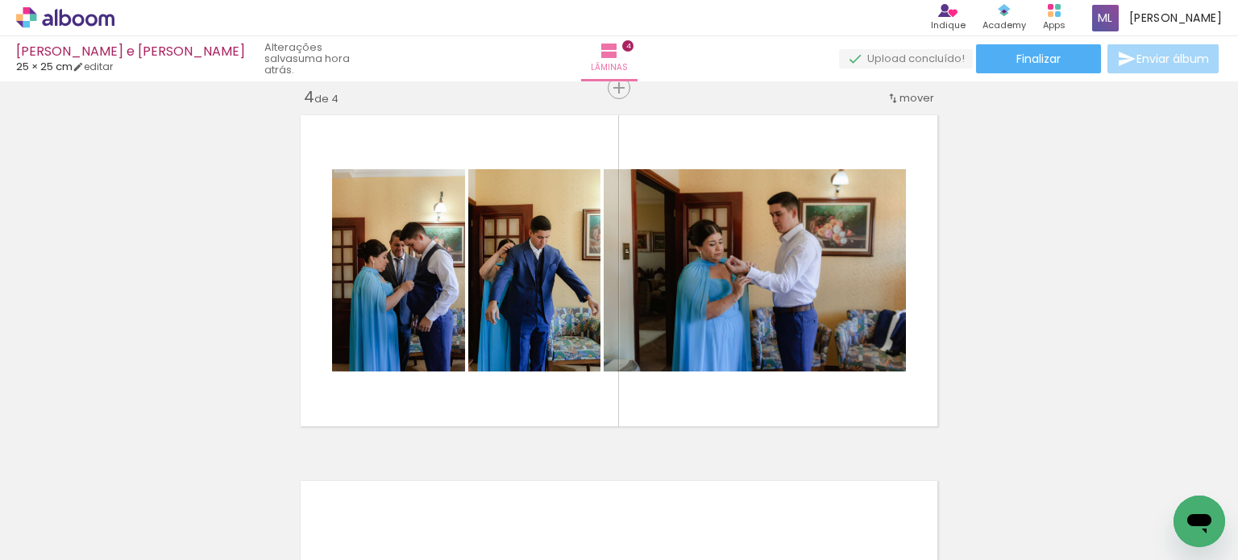
click at [73, 536] on span "Adicionar Fotos" at bounding box center [57, 538] width 48 height 18
click at [0, 0] on input "file" at bounding box center [0, 0] width 0 height 0
